Goal: Find specific page/section: Find specific page/section

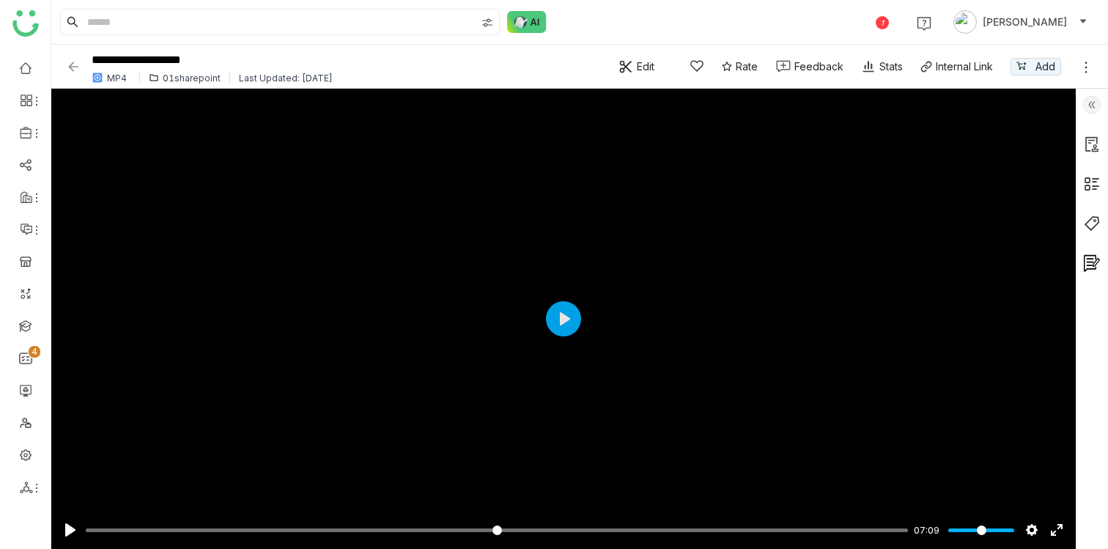
click at [1089, 106] on img at bounding box center [1092, 105] width 18 height 18
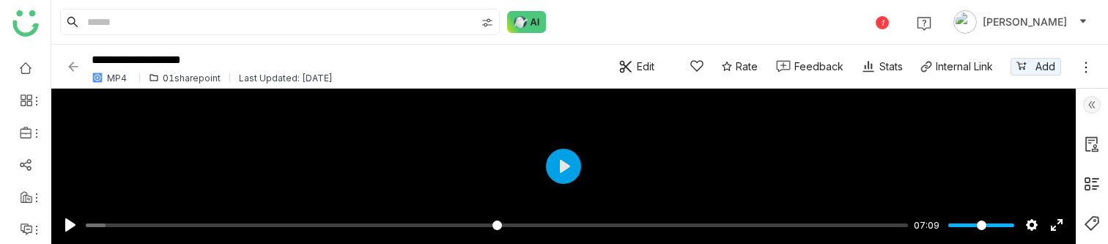
click at [1095, 103] on img at bounding box center [1092, 105] width 18 height 18
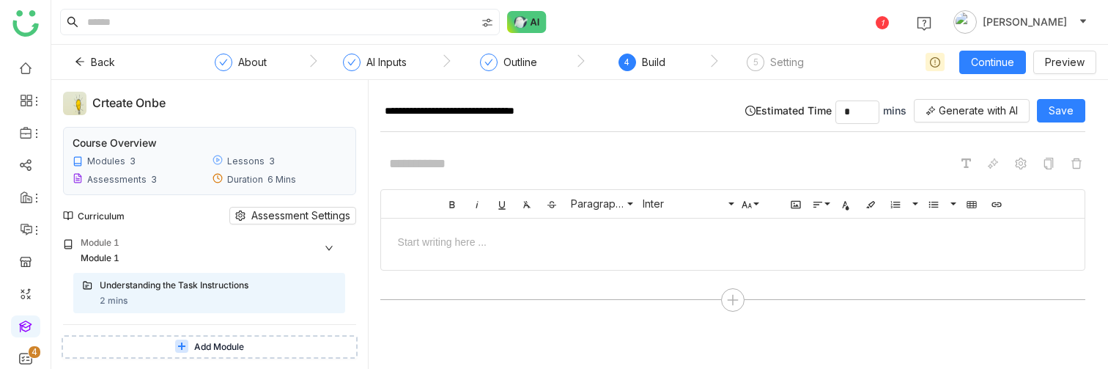
scroll to position [140, 0]
